Goal: Obtain resource: Obtain resource

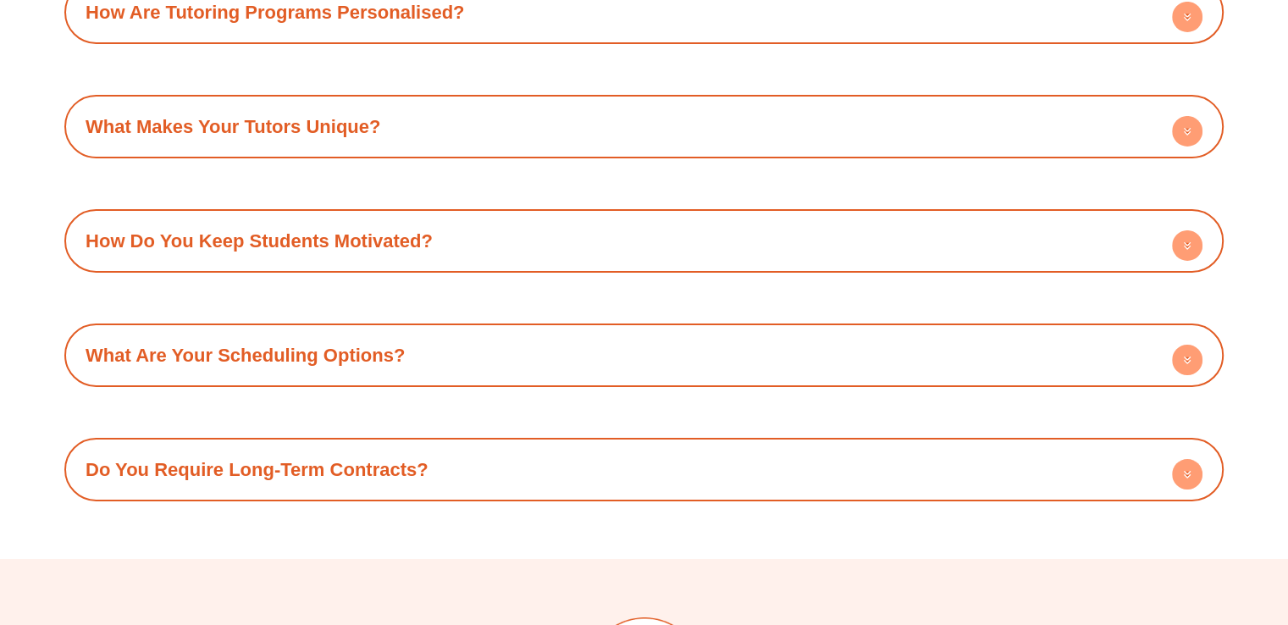
scroll to position [6200, 0]
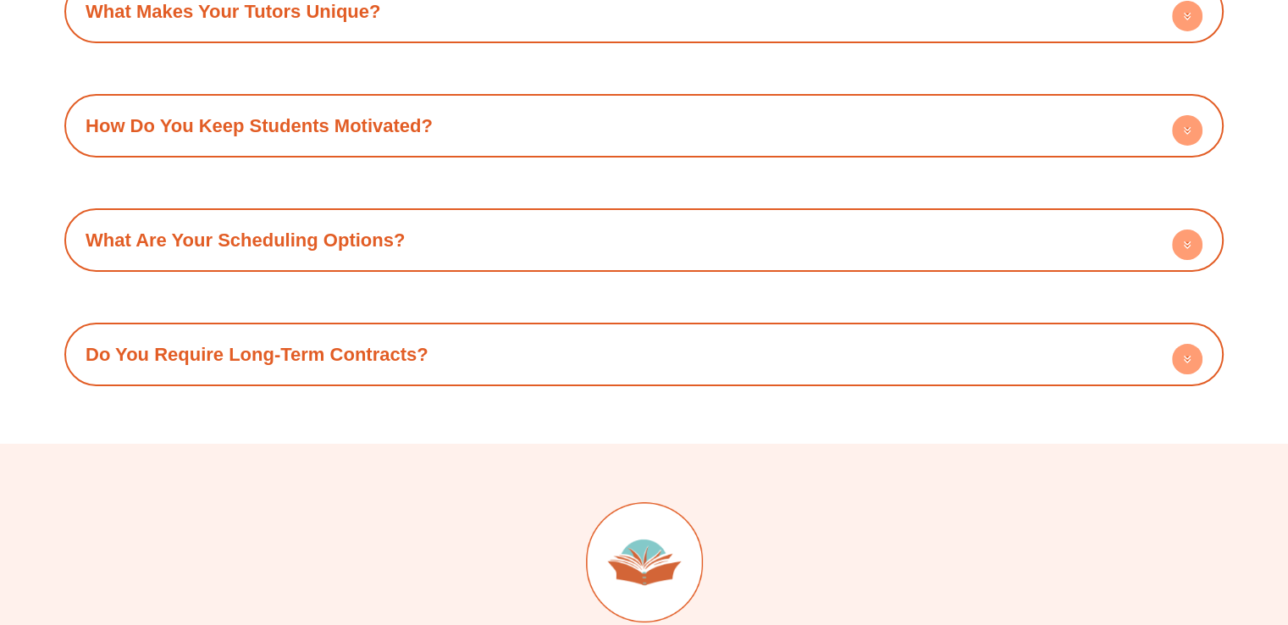
click at [130, 102] on div "How Do You Keep Students Motivated?" at bounding box center [644, 125] width 1143 height 47
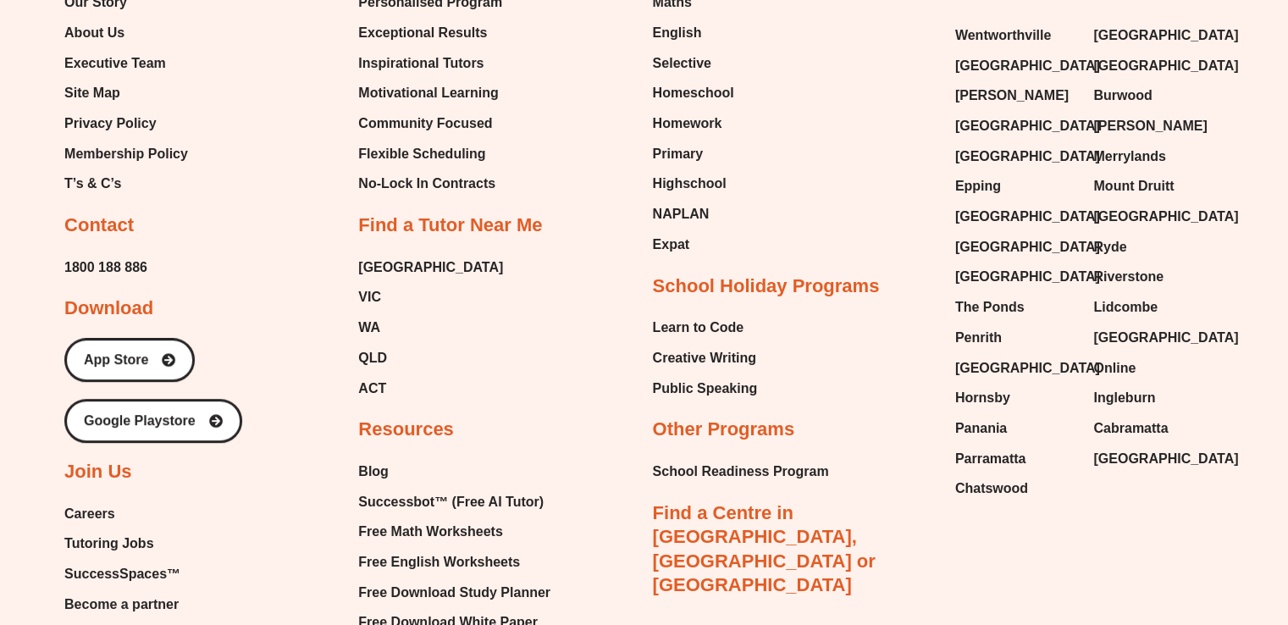
scroll to position [7182, 0]
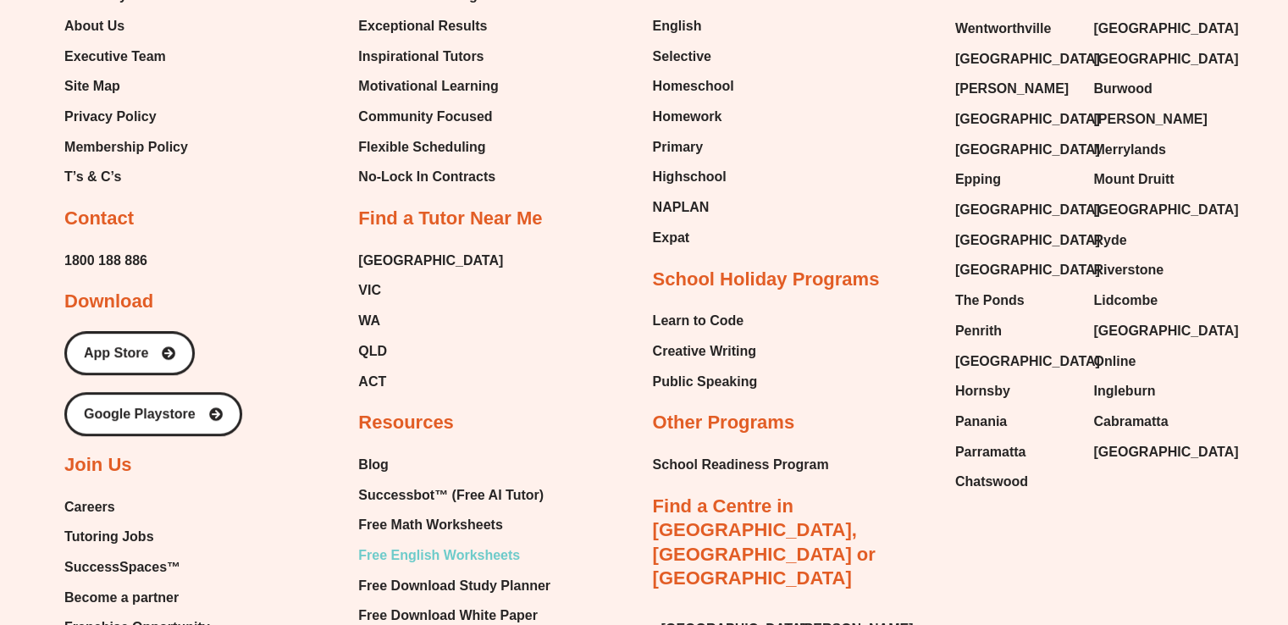
click at [416, 543] on span "Free English Worksheets" at bounding box center [439, 555] width 162 height 25
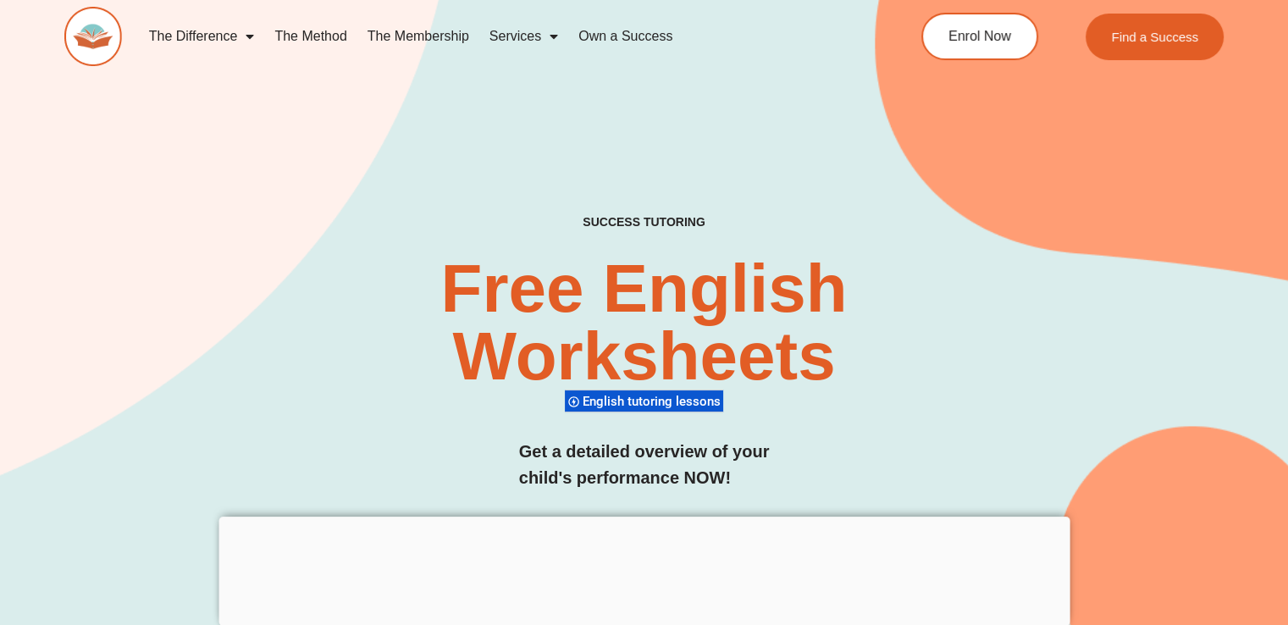
click at [225, 341] on div "SUCCESS TUTORING​ Free English Worksheets​ English tutoring lessons Get a detai…" at bounding box center [643, 370] width 1159 height 311
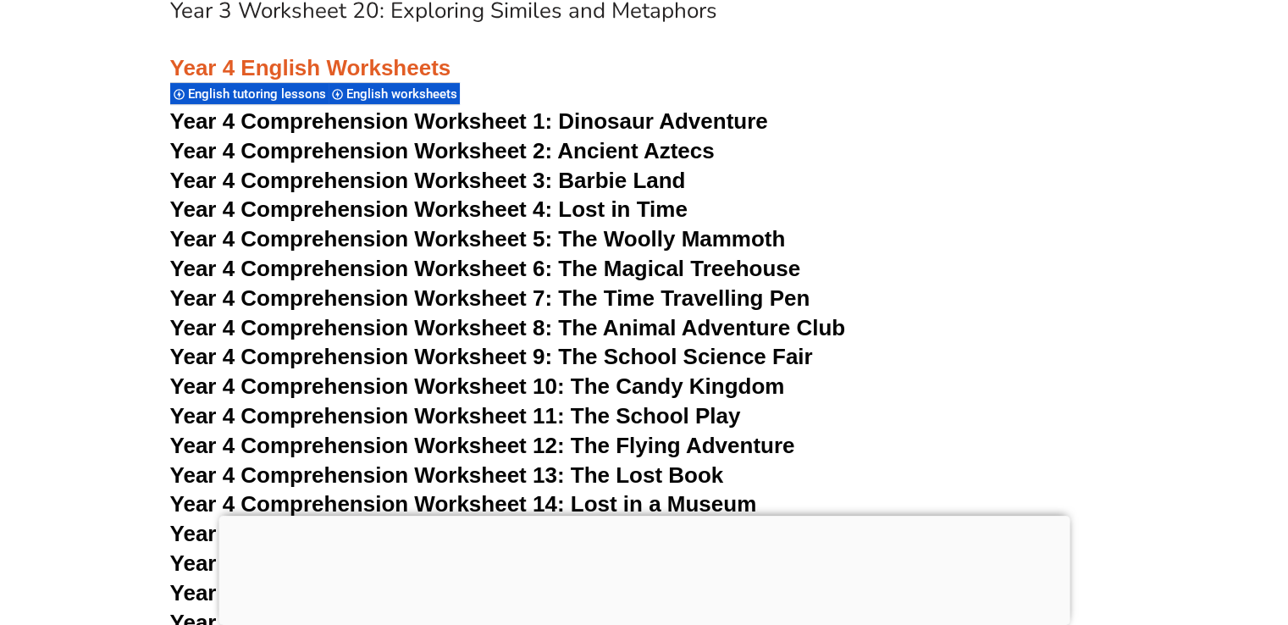
scroll to position [6708, 0]
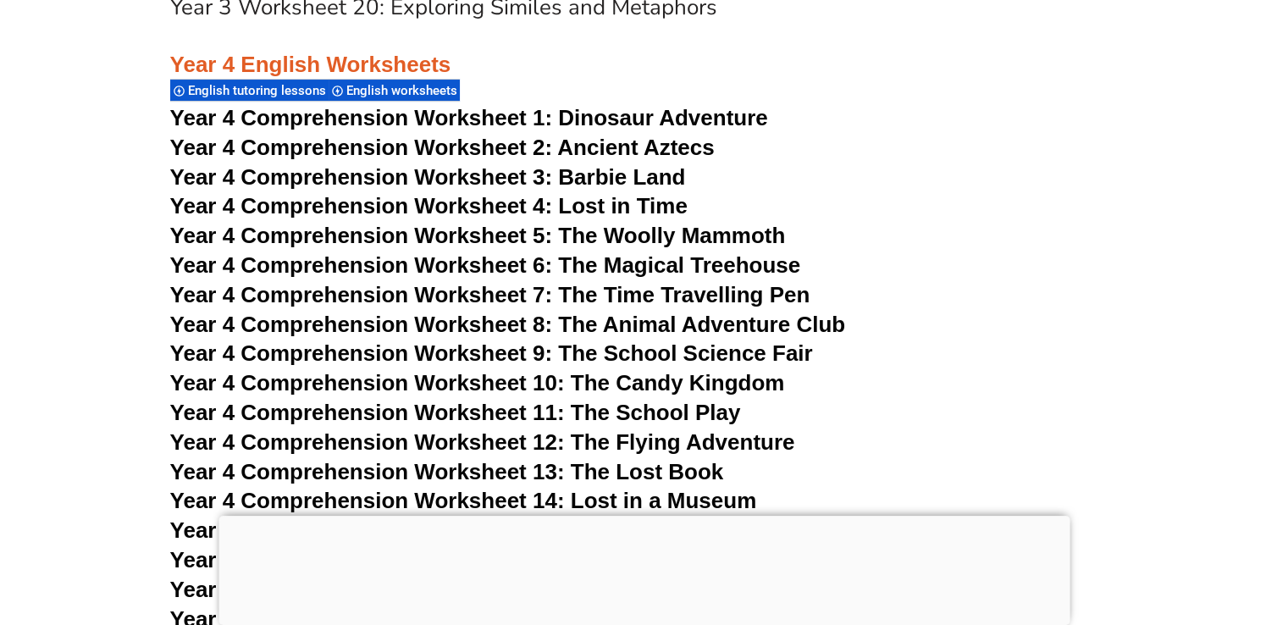
click at [641, 120] on span "Dinosaur Adventure" at bounding box center [662, 117] width 209 height 25
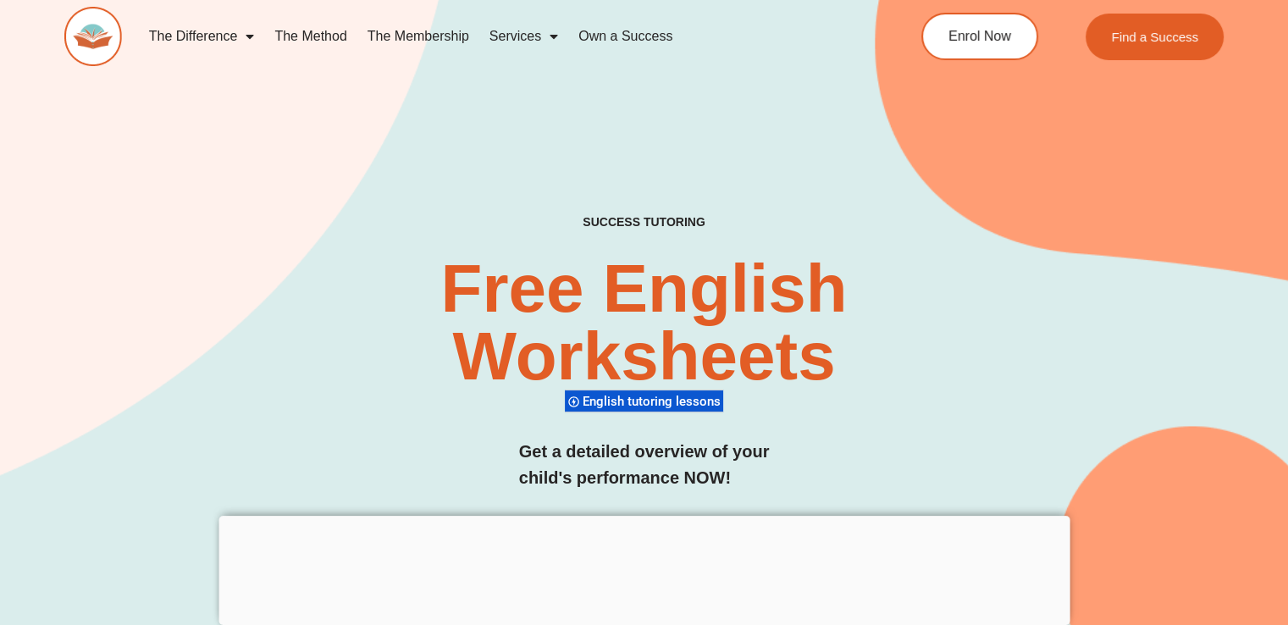
click at [95, 35] on img at bounding box center [93, 36] width 58 height 59
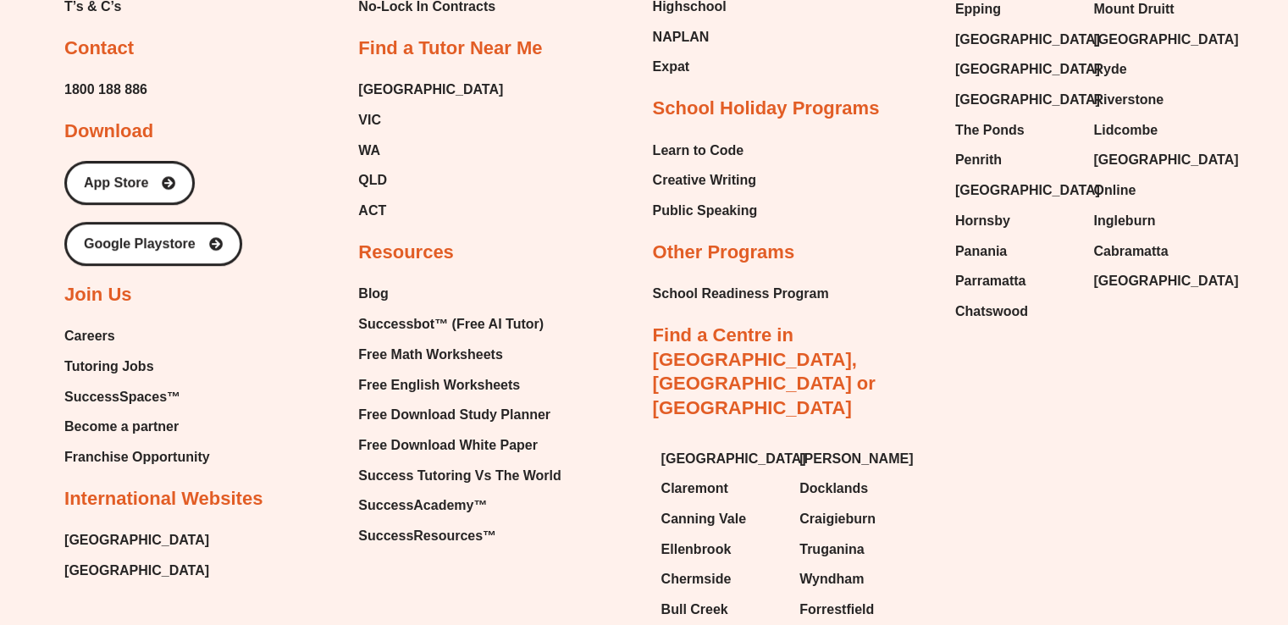
scroll to position [7250, 0]
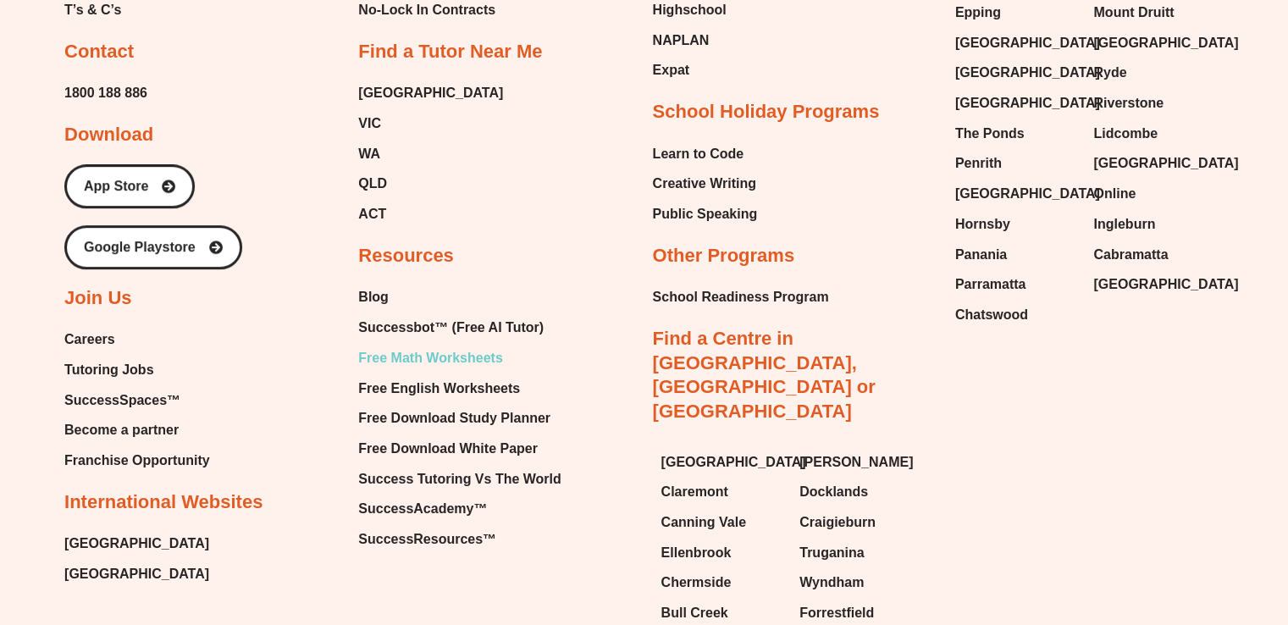
click at [453, 346] on span "Free Math Worksheets" at bounding box center [430, 358] width 144 height 25
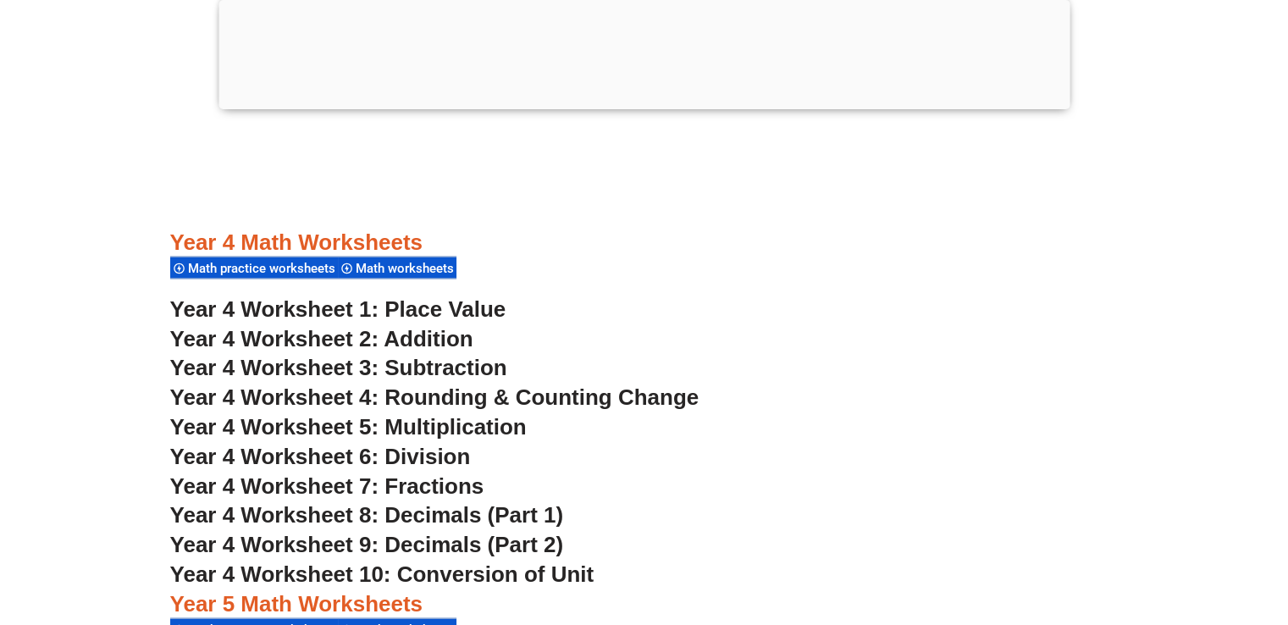
scroll to position [3049, 0]
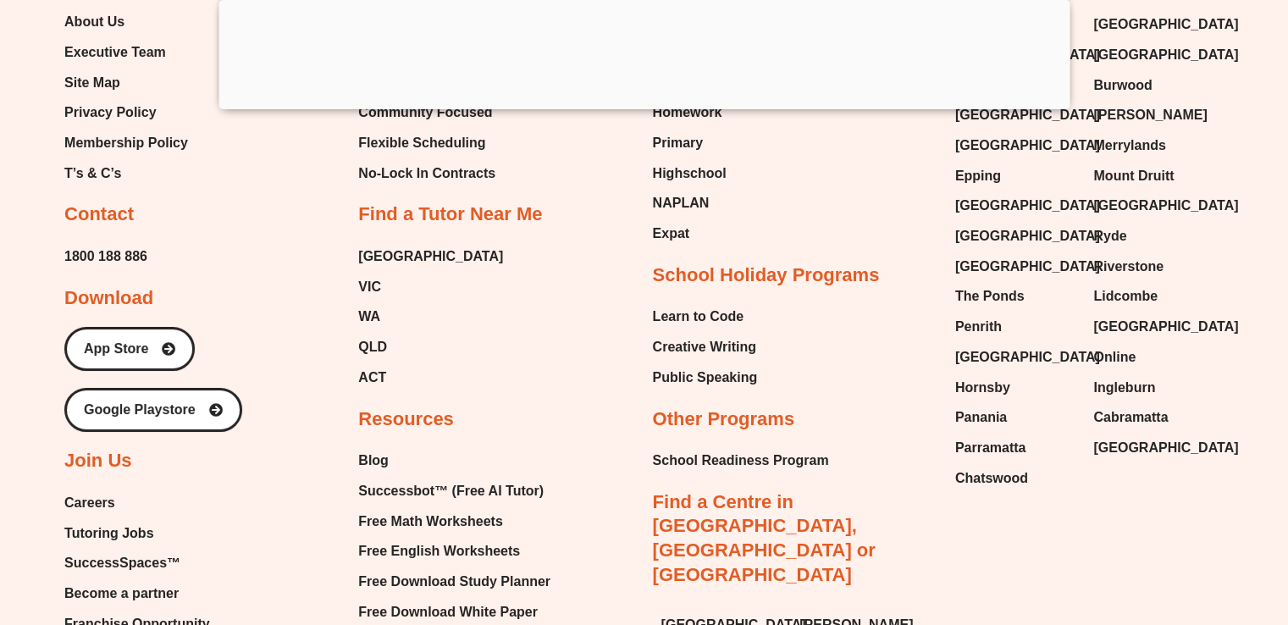
scroll to position [12569, 0]
click at [434, 548] on span "Free English Worksheets" at bounding box center [439, 550] width 162 height 25
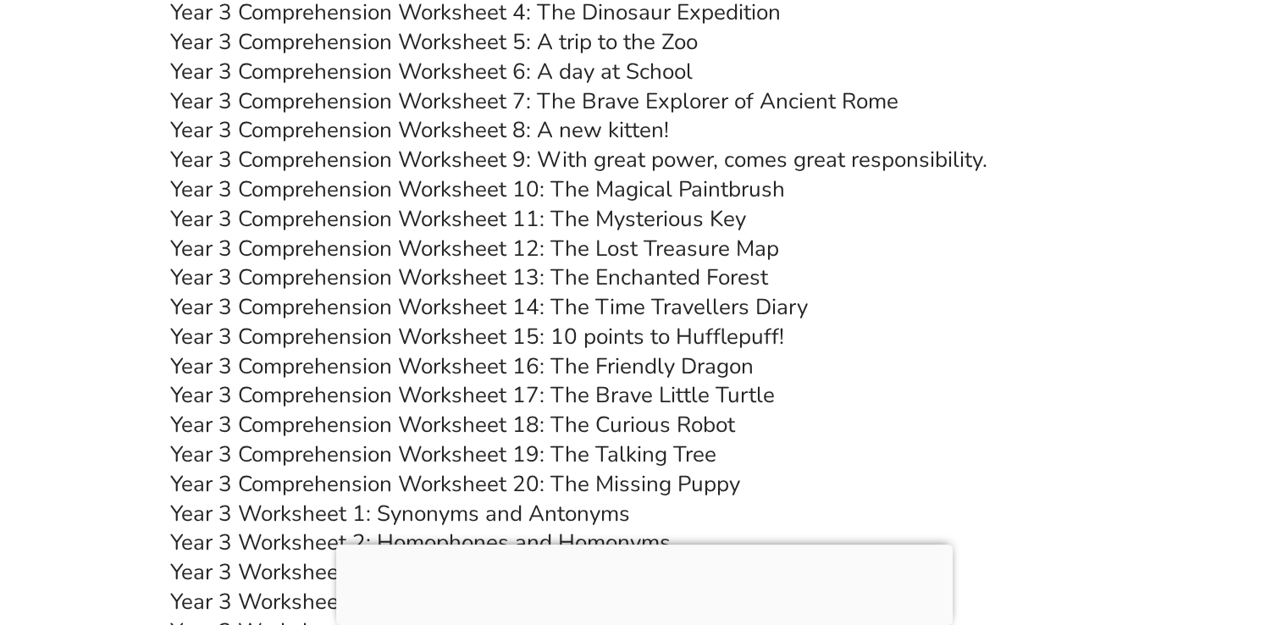
scroll to position [5634, 0]
click at [696, 492] on link "Year 3 Comprehension Worksheet 20: The Missing Puppy" at bounding box center [455, 484] width 570 height 30
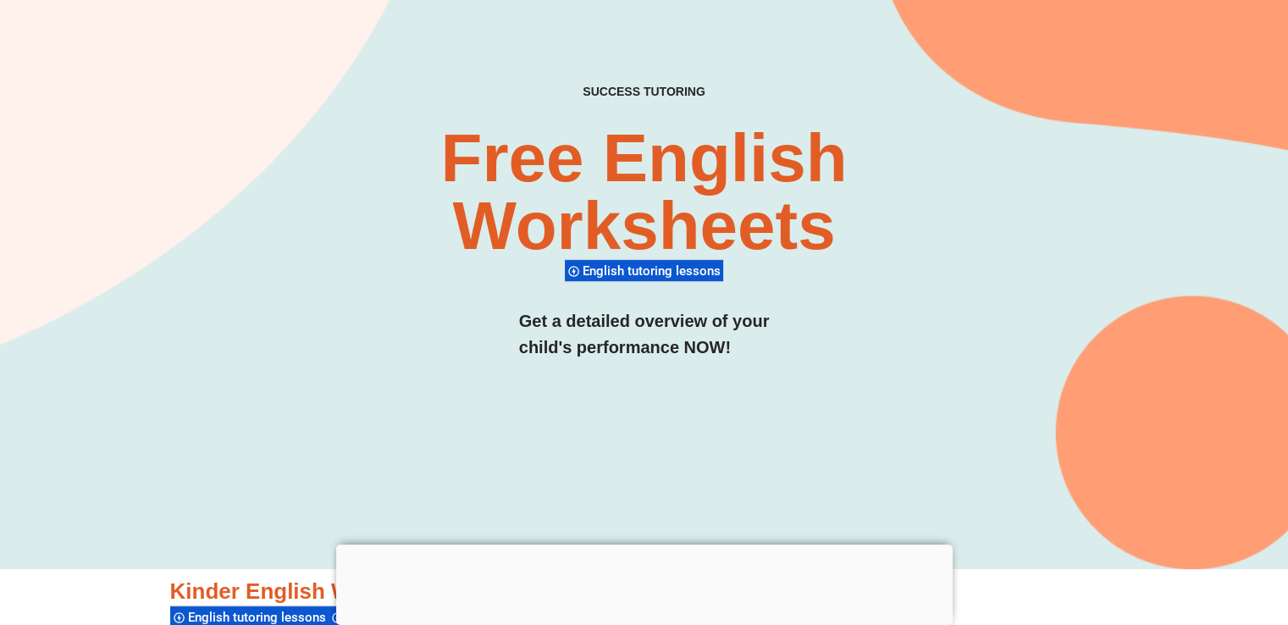
scroll to position [0, 0]
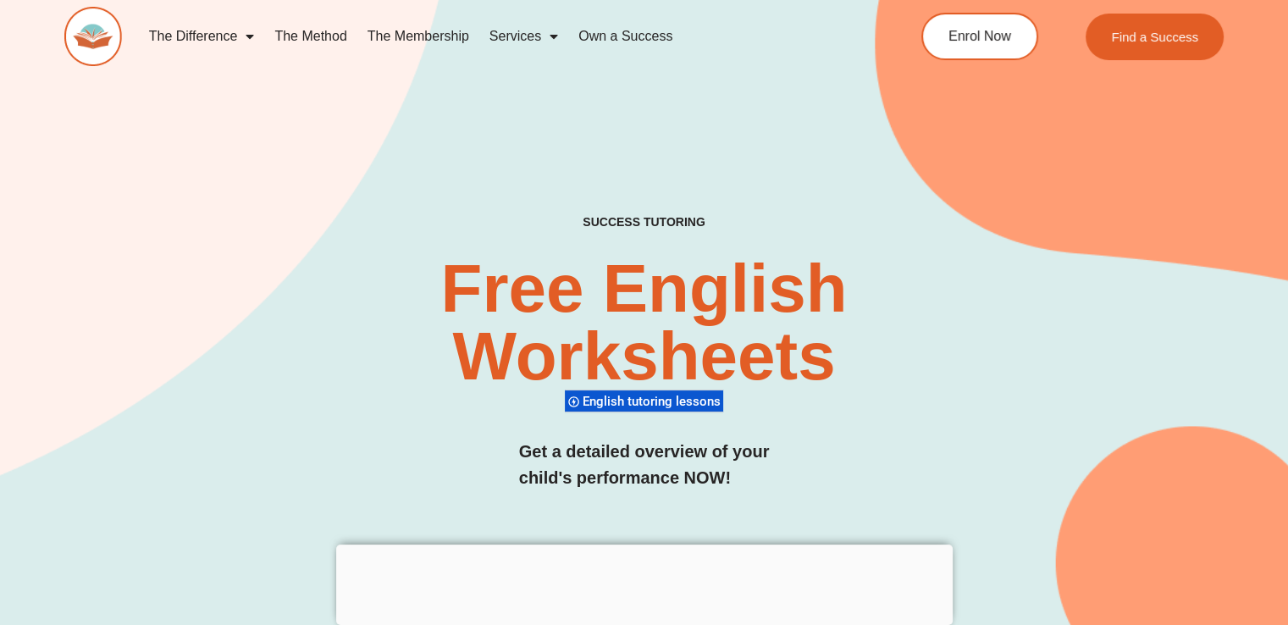
click at [91, 23] on img at bounding box center [93, 36] width 58 height 59
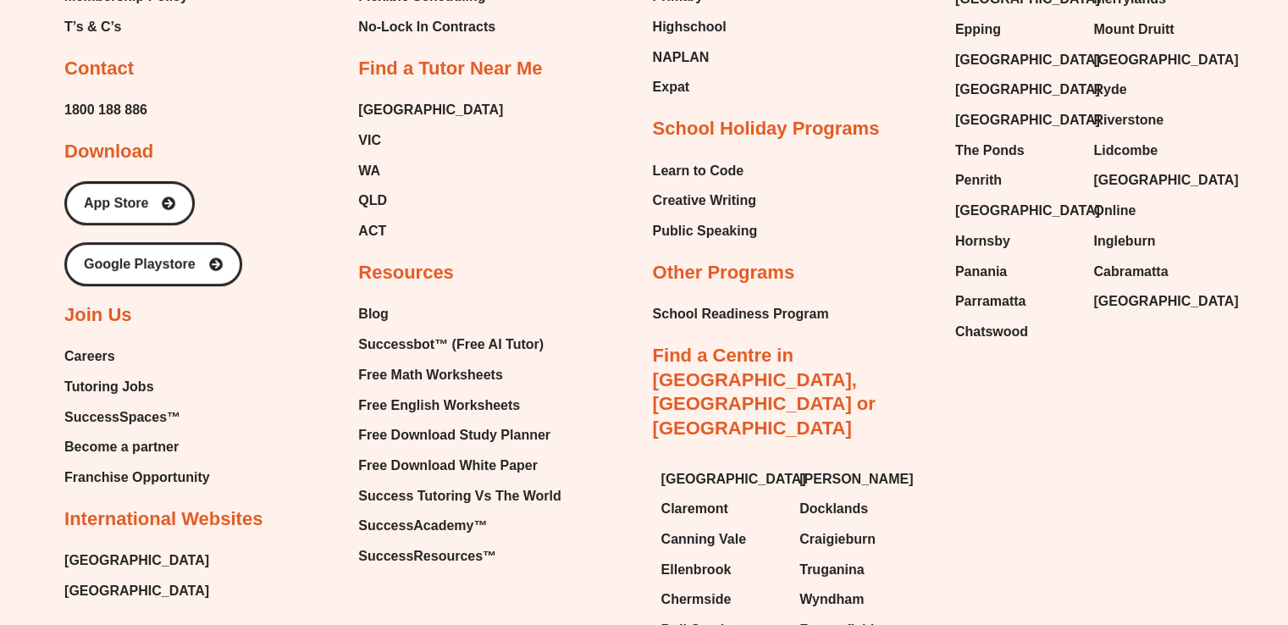
scroll to position [7284, 0]
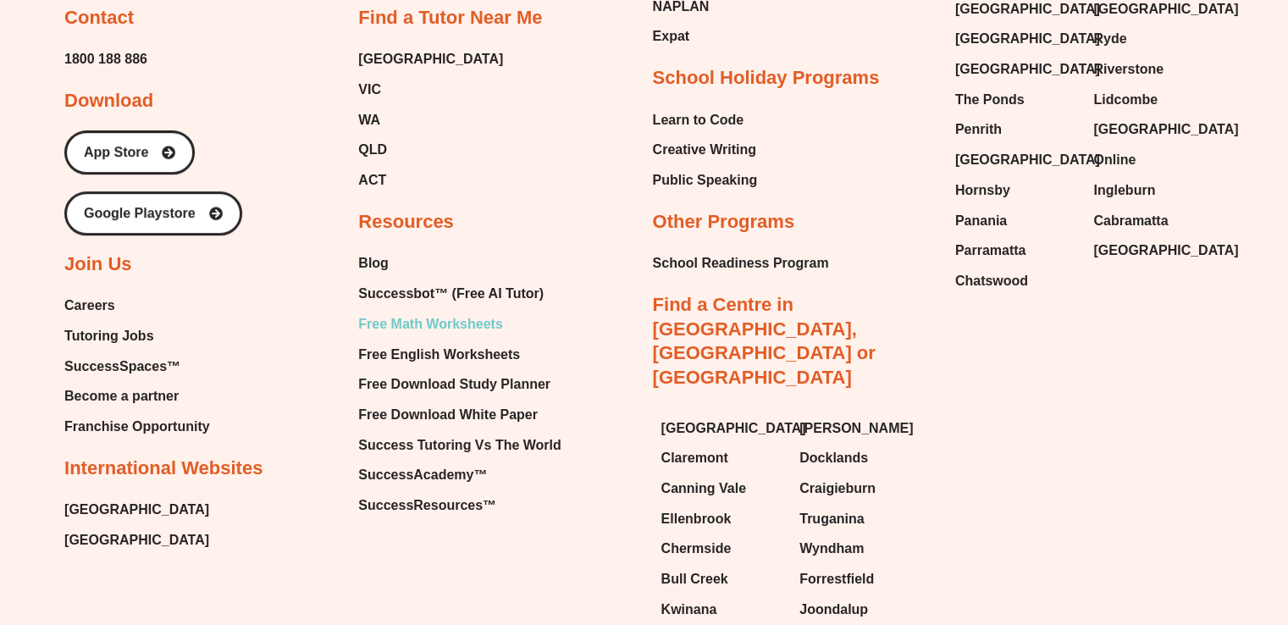
click at [393, 312] on span "Free Math Worksheets" at bounding box center [430, 324] width 144 height 25
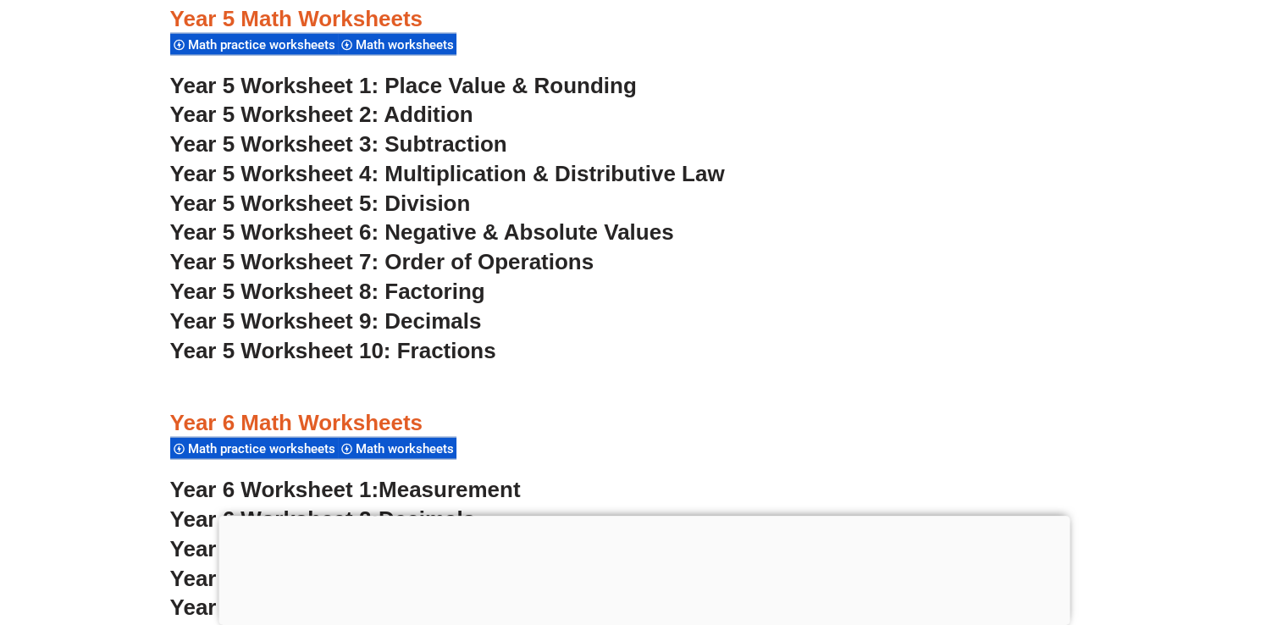
scroll to position [3557, 0]
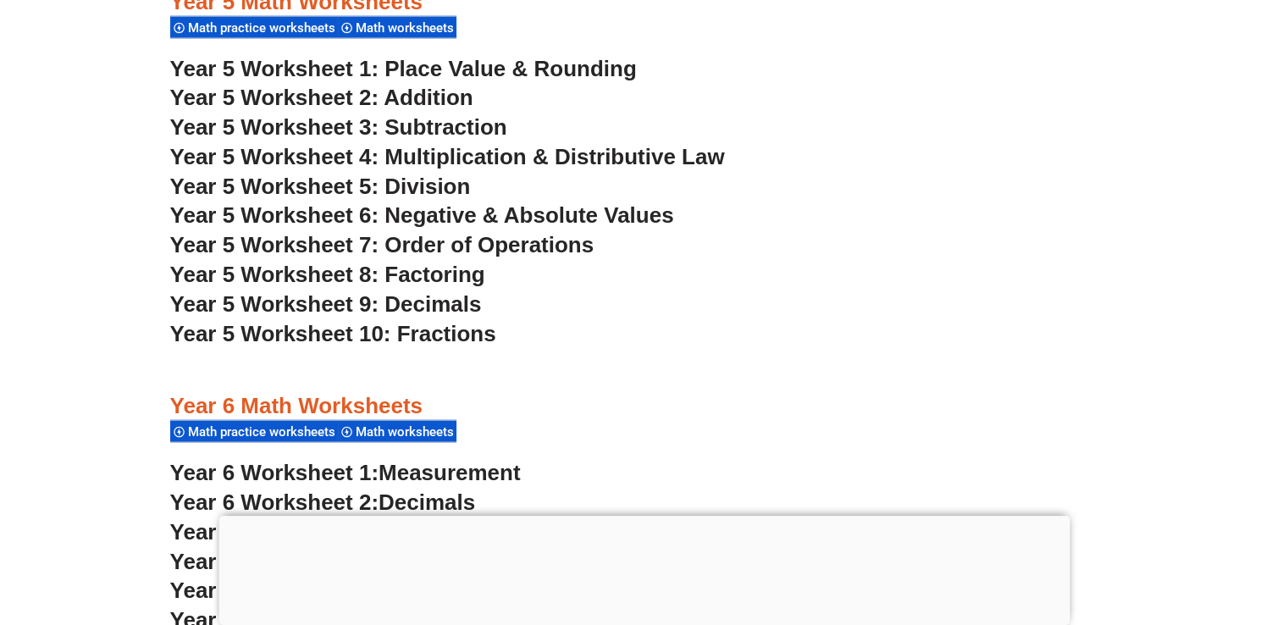
click at [305, 389] on div at bounding box center [644, 370] width 949 height 42
